Goal: Task Accomplishment & Management: Use online tool/utility

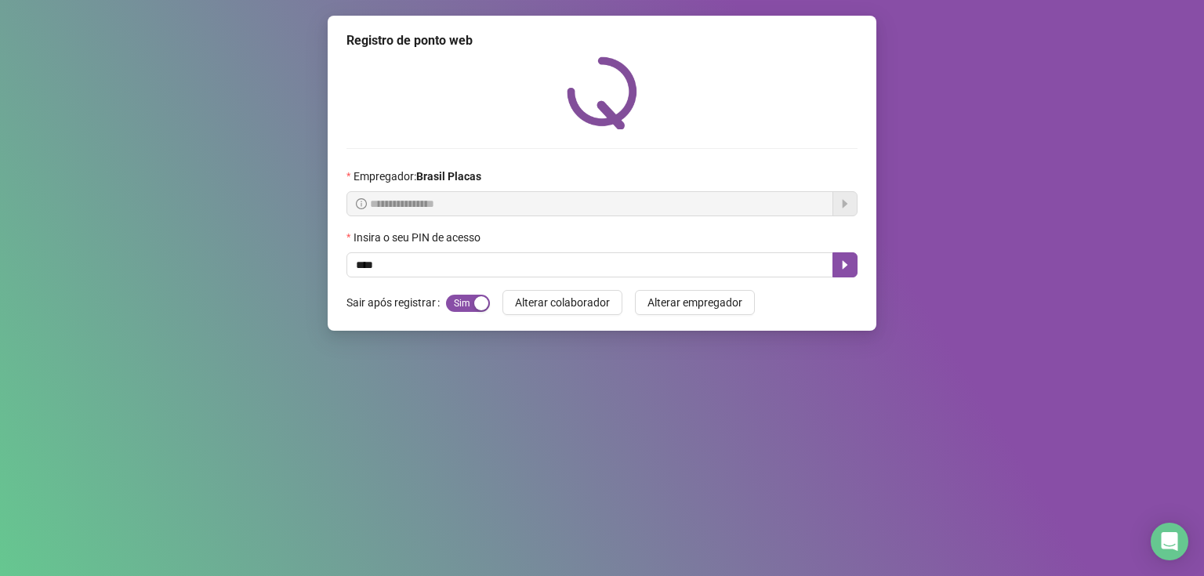
type input "*****"
click at [845, 266] on icon "caret-right" at bounding box center [845, 265] width 5 height 9
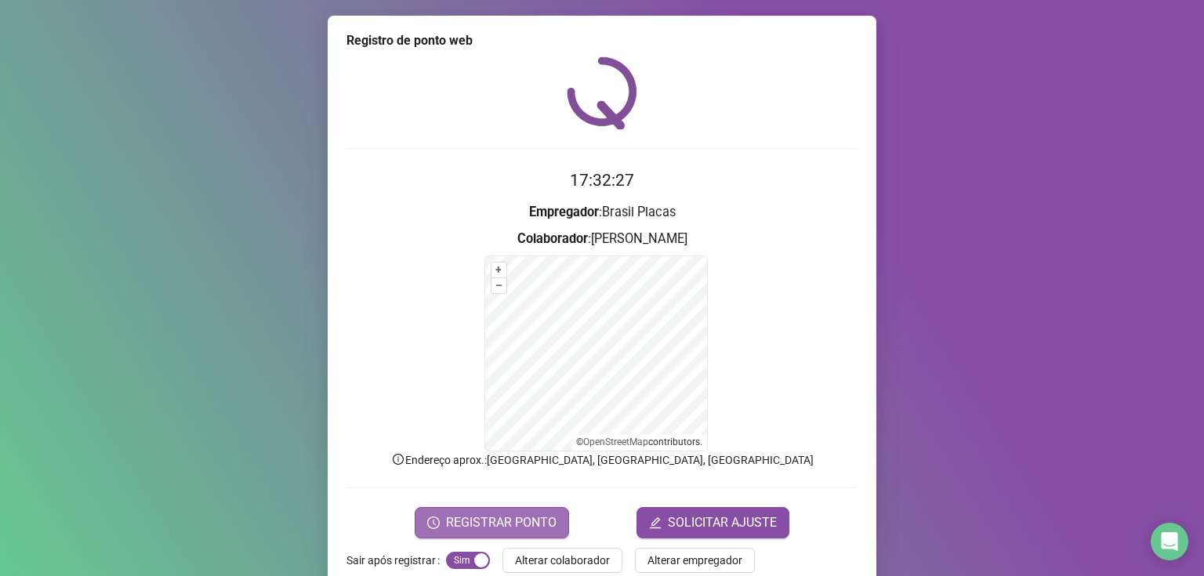
click at [489, 511] on button "REGISTRAR PONTO" at bounding box center [492, 522] width 154 height 31
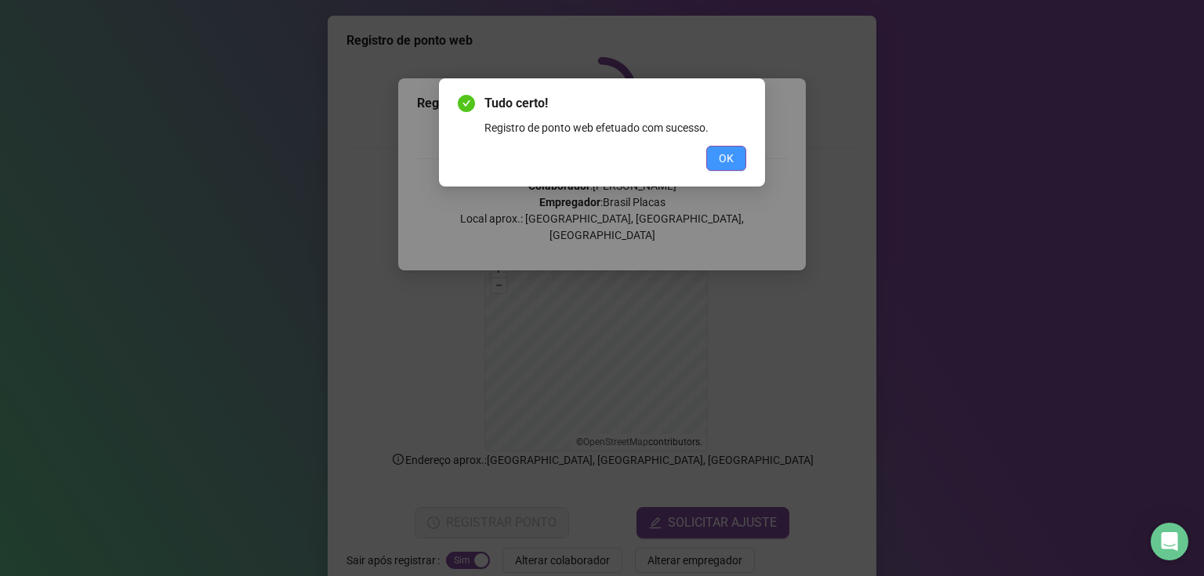
click at [728, 158] on span "OK" at bounding box center [726, 158] width 15 height 17
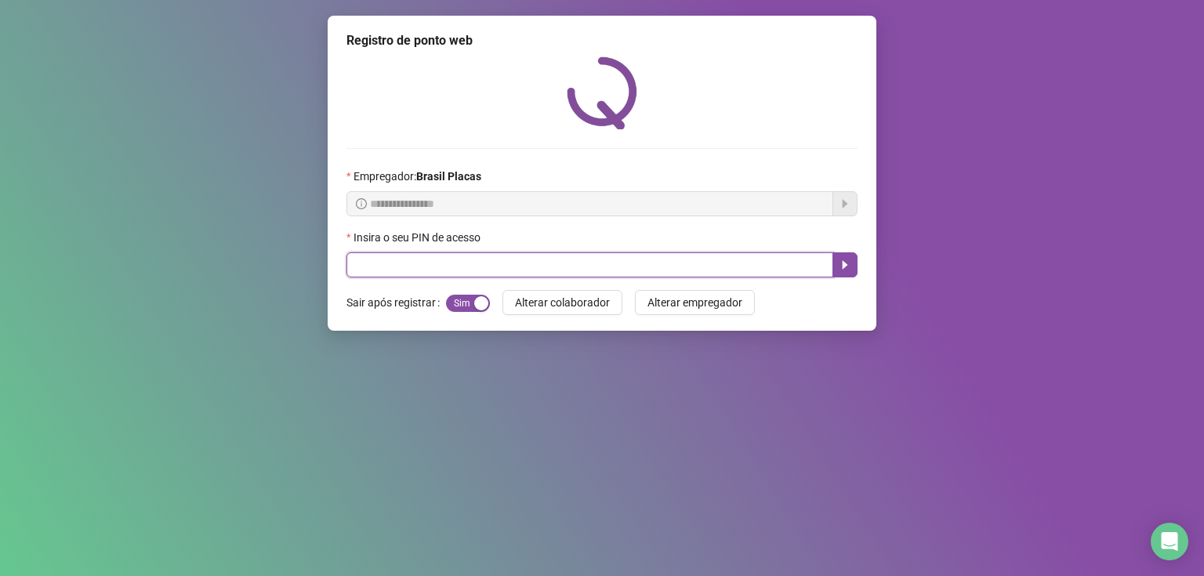
click at [771, 260] on input "text" at bounding box center [590, 264] width 487 height 25
type input "*****"
click at [839, 267] on icon "caret-right" at bounding box center [845, 265] width 13 height 13
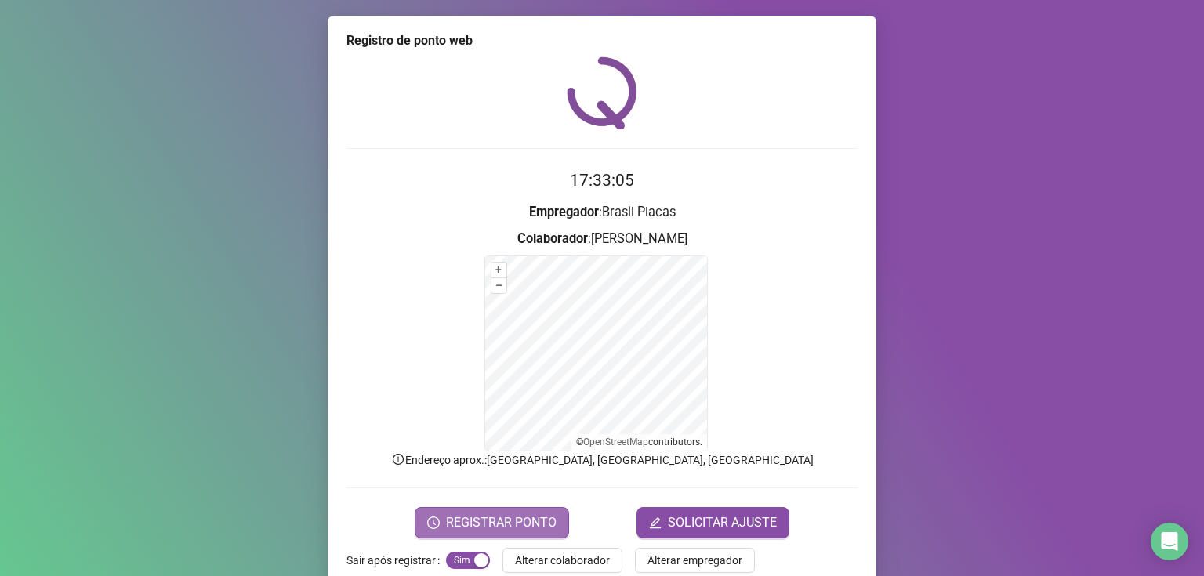
click at [445, 511] on button "REGISTRAR PONTO" at bounding box center [492, 522] width 154 height 31
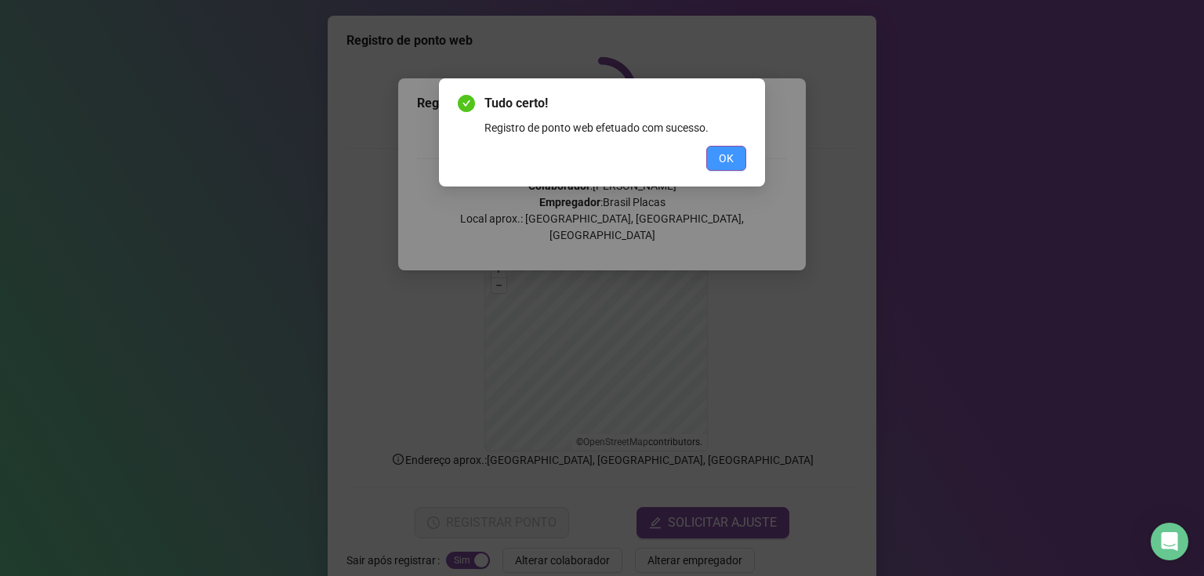
click at [723, 158] on span "OK" at bounding box center [726, 158] width 15 height 17
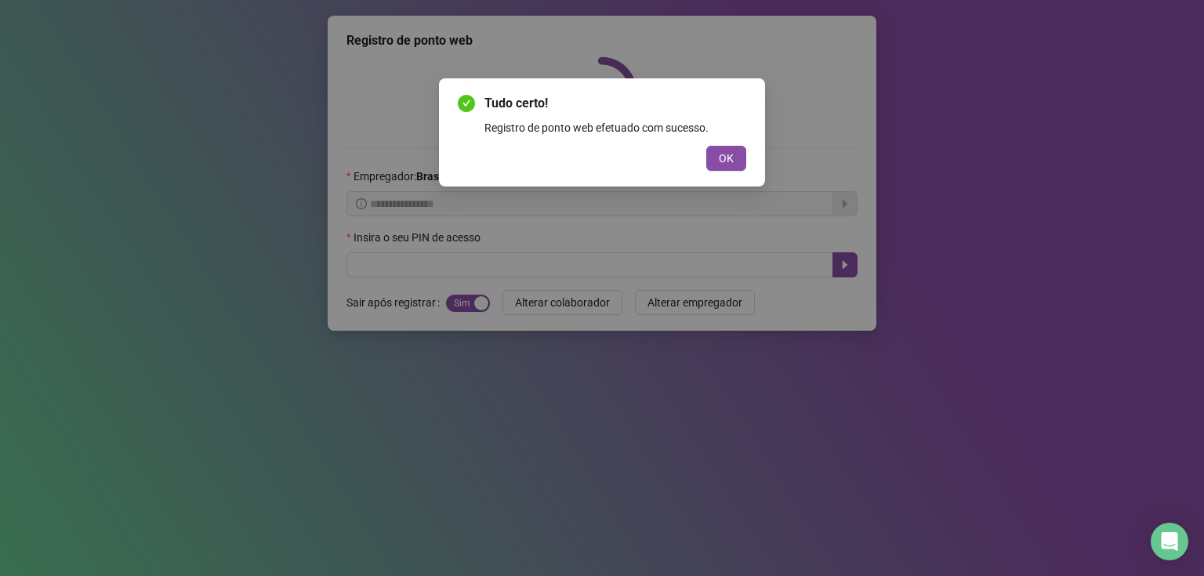
click at [738, 159] on div "Tudo certo! Registro de ponto web efetuado com sucesso. OK" at bounding box center [602, 288] width 1204 height 576
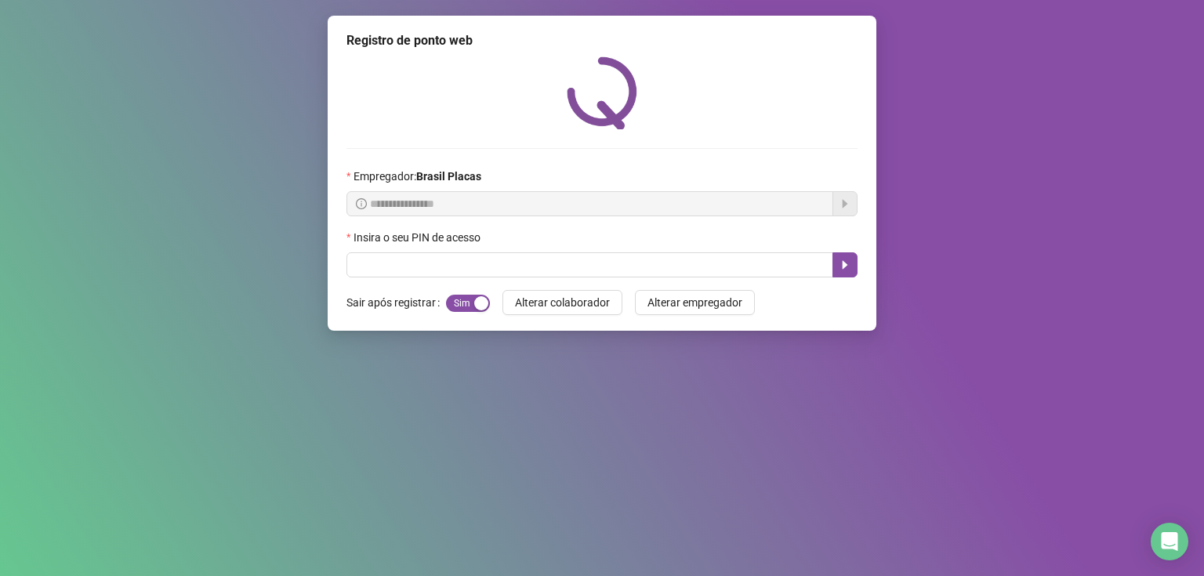
click at [728, 151] on div "Tudo certo! Registro de ponto web efetuado com sucesso. OK" at bounding box center [602, 288] width 1204 height 576
